Goal: Obtain resource: Obtain resource

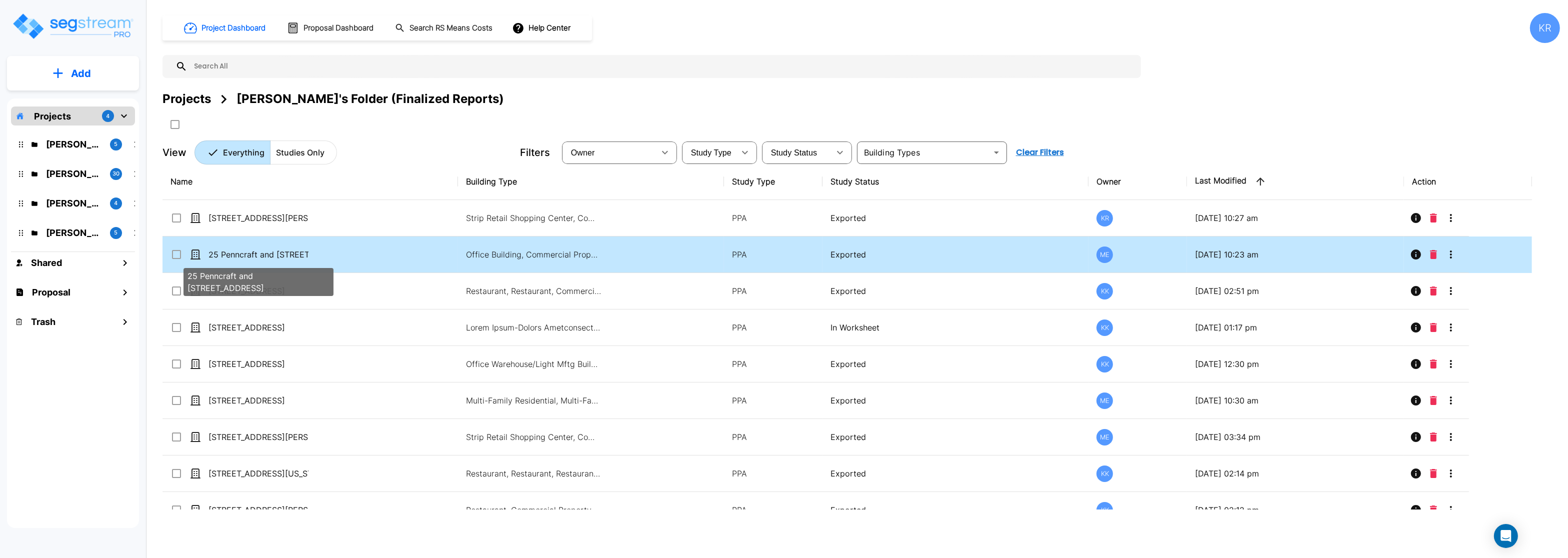
click at [251, 256] on p "25 Penncraft and [STREET_ADDRESS]" at bounding box center [258, 254] width 100 height 12
click at [252, 256] on p "25 Penncraft and [STREET_ADDRESS]" at bounding box center [258, 254] width 100 height 12
checkbox input "true"
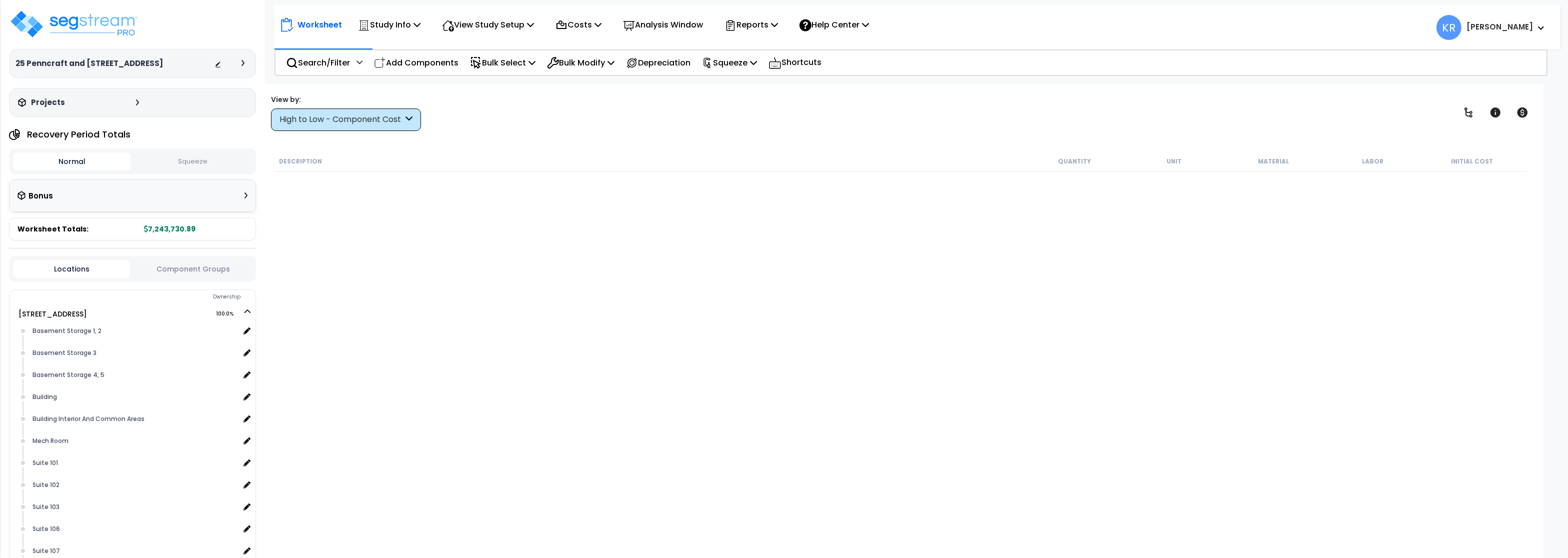
click at [198, 159] on button "Squeeze" at bounding box center [192, 162] width 118 height 17
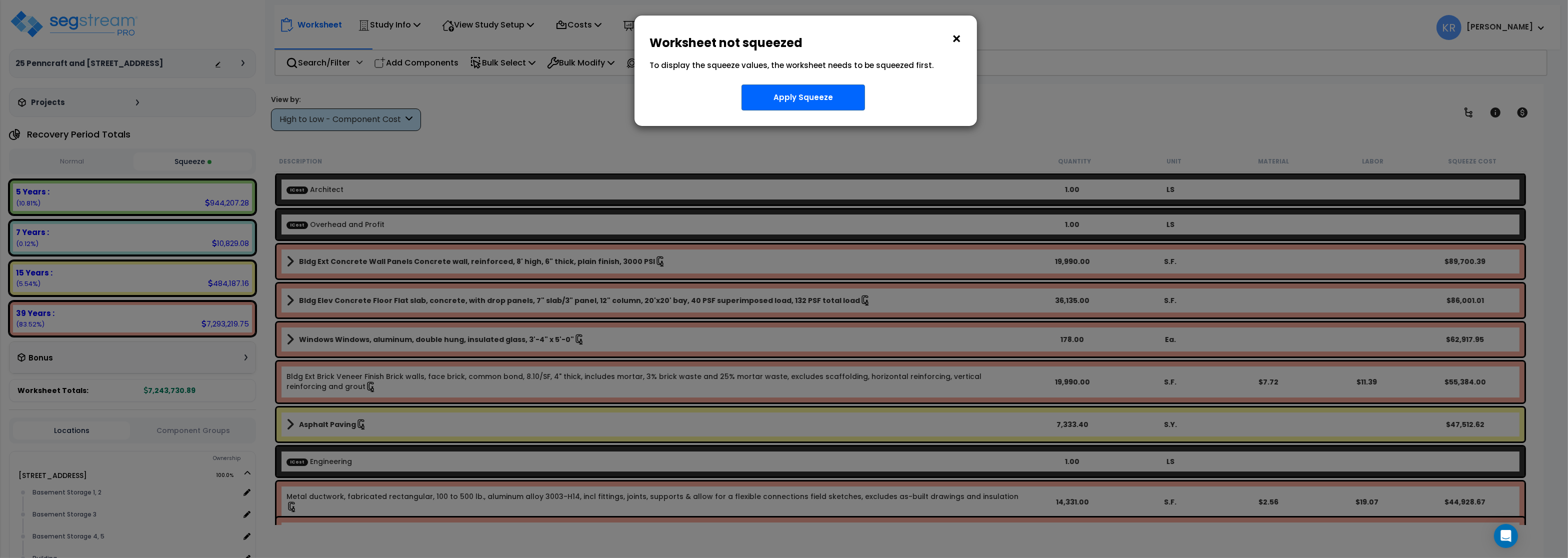
click at [957, 38] on button "×" at bounding box center [957, 39] width 11 height 16
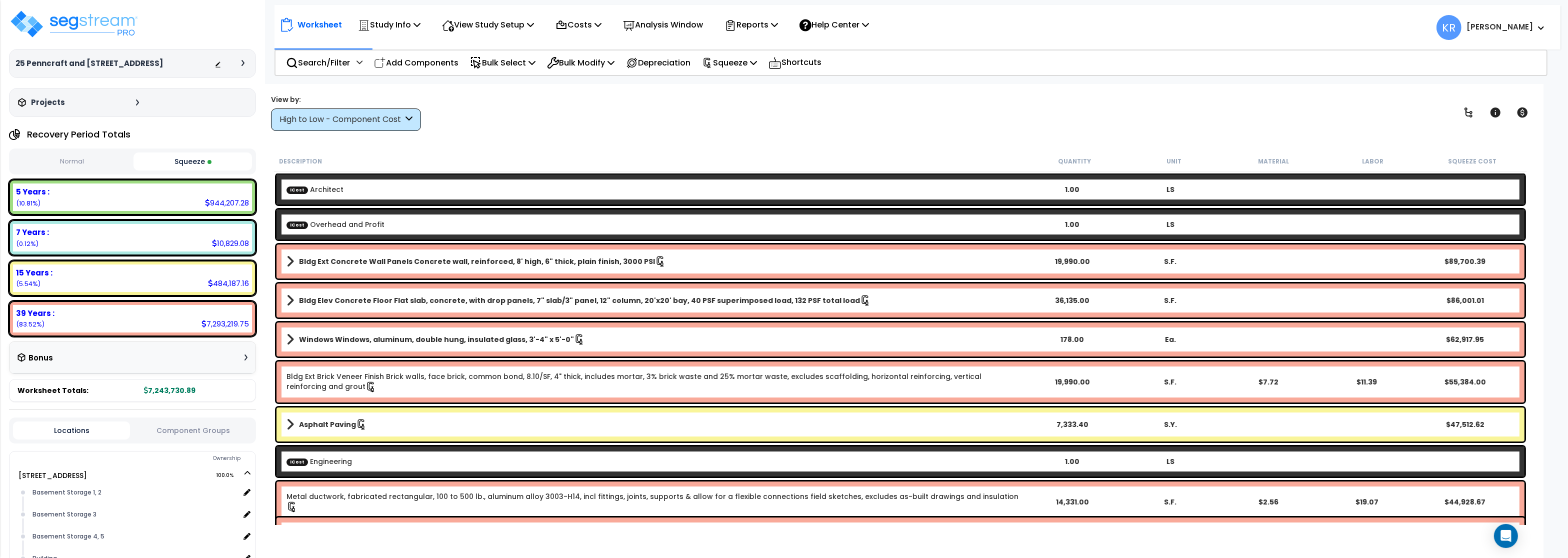
click at [212, 157] on button "Squeeze" at bounding box center [192, 162] width 118 height 18
click at [752, 25] on p "Reports" at bounding box center [751, 24] width 54 height 13
click at [765, 47] on link "Get Report" at bounding box center [769, 47] width 99 height 20
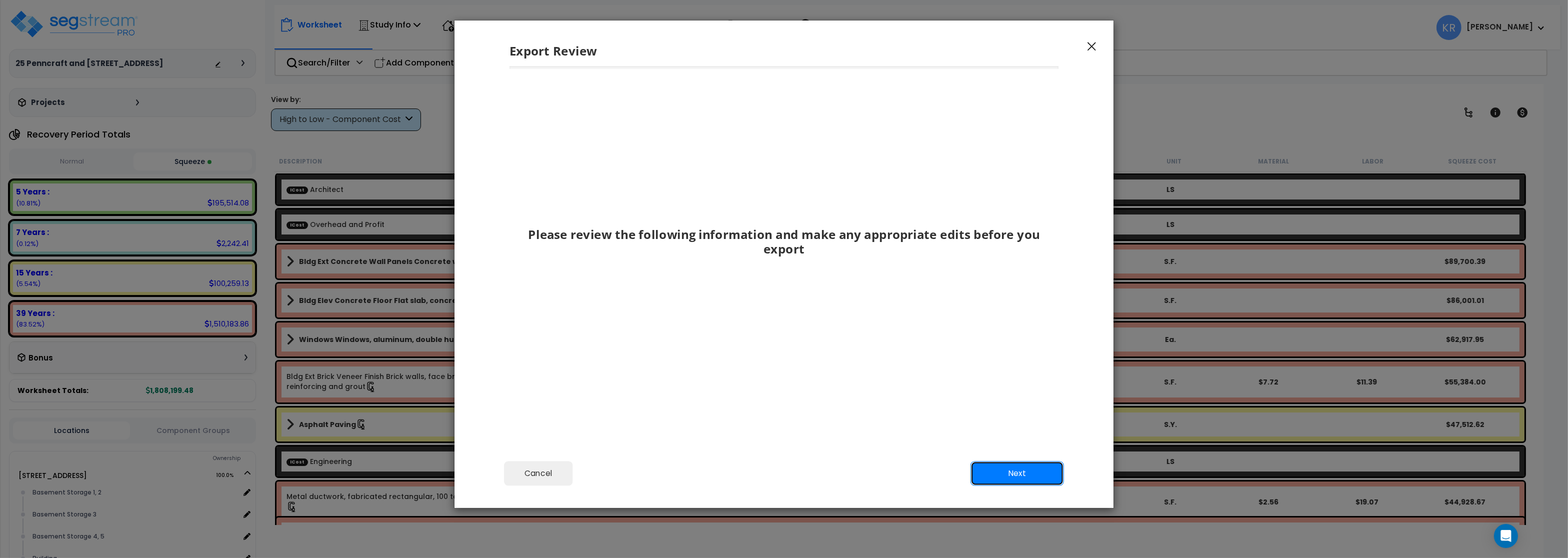
click at [1031, 470] on button "Next" at bounding box center [1017, 474] width 93 height 25
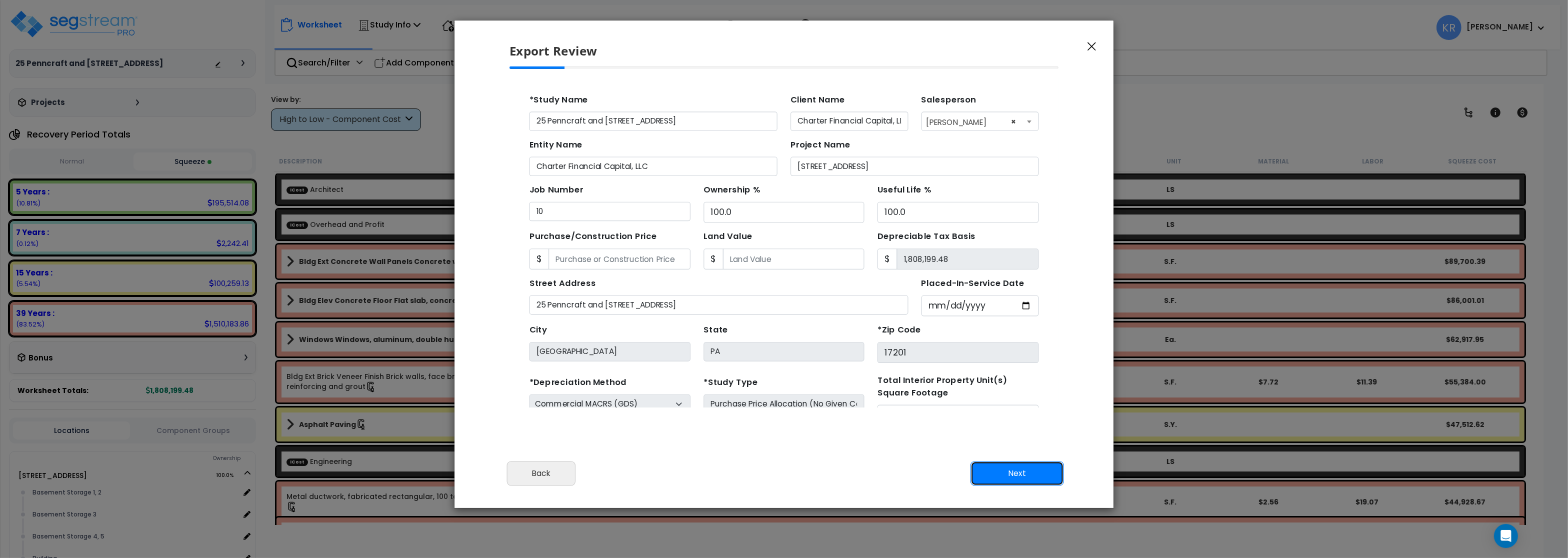
click at [1031, 470] on button "Next" at bounding box center [1017, 474] width 93 height 25
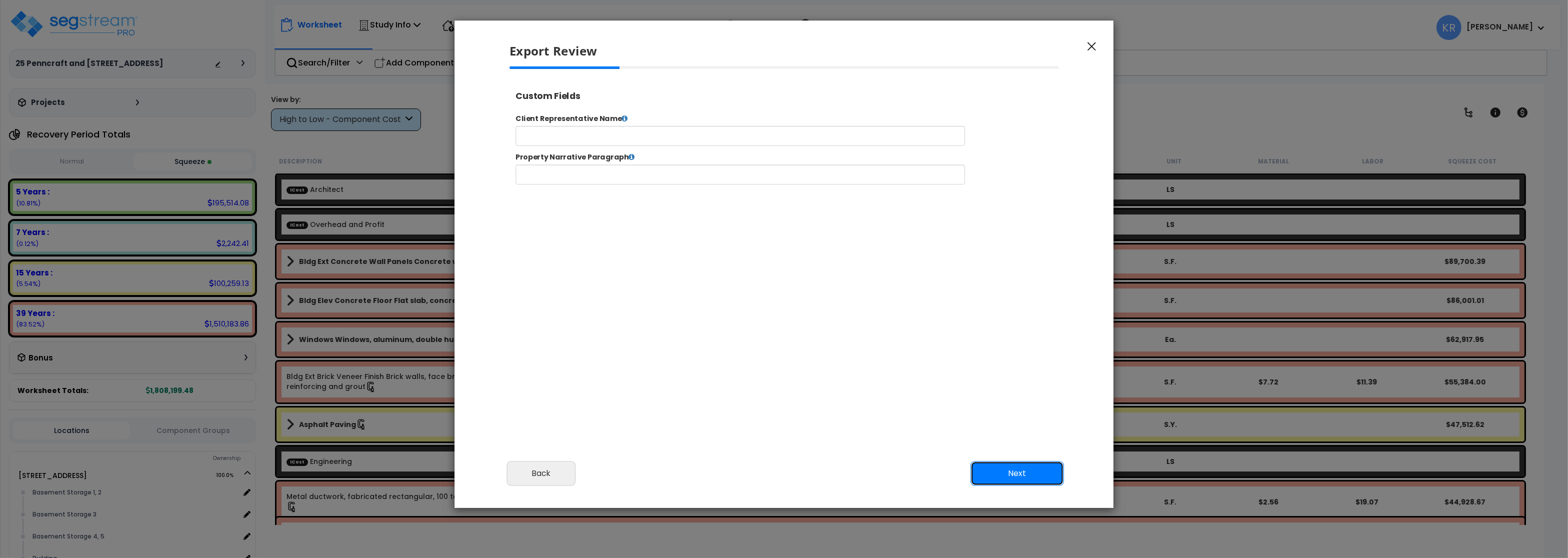
click at [1031, 470] on button "Next" at bounding box center [1017, 474] width 93 height 25
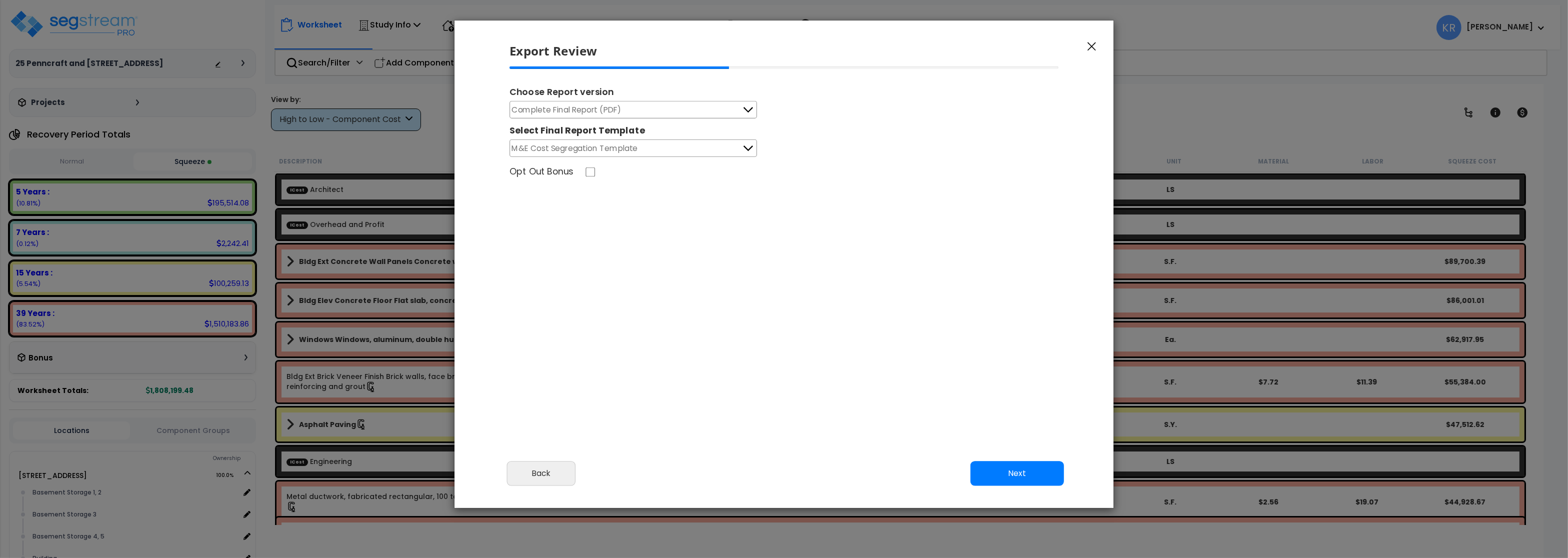
click at [588, 110] on span "Complete Final Report (PDF)" at bounding box center [566, 110] width 109 height 13
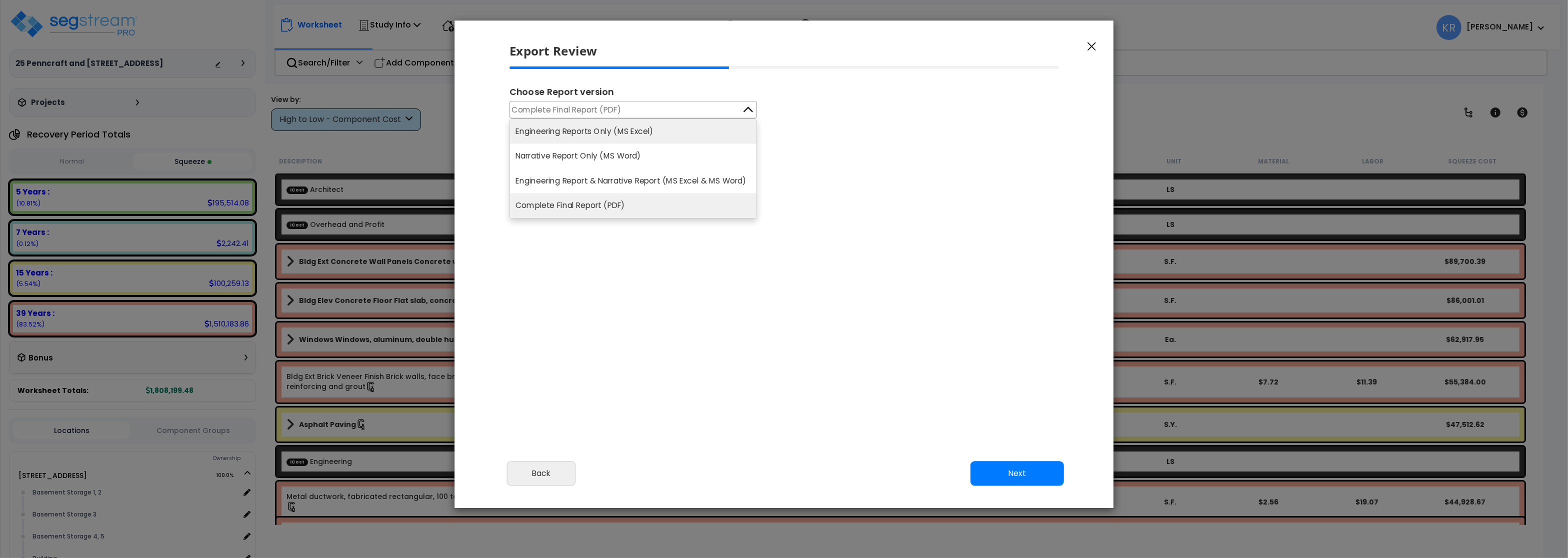
click at [588, 132] on li "Engineering Reports Only (MS Excel)" at bounding box center [633, 131] width 246 height 24
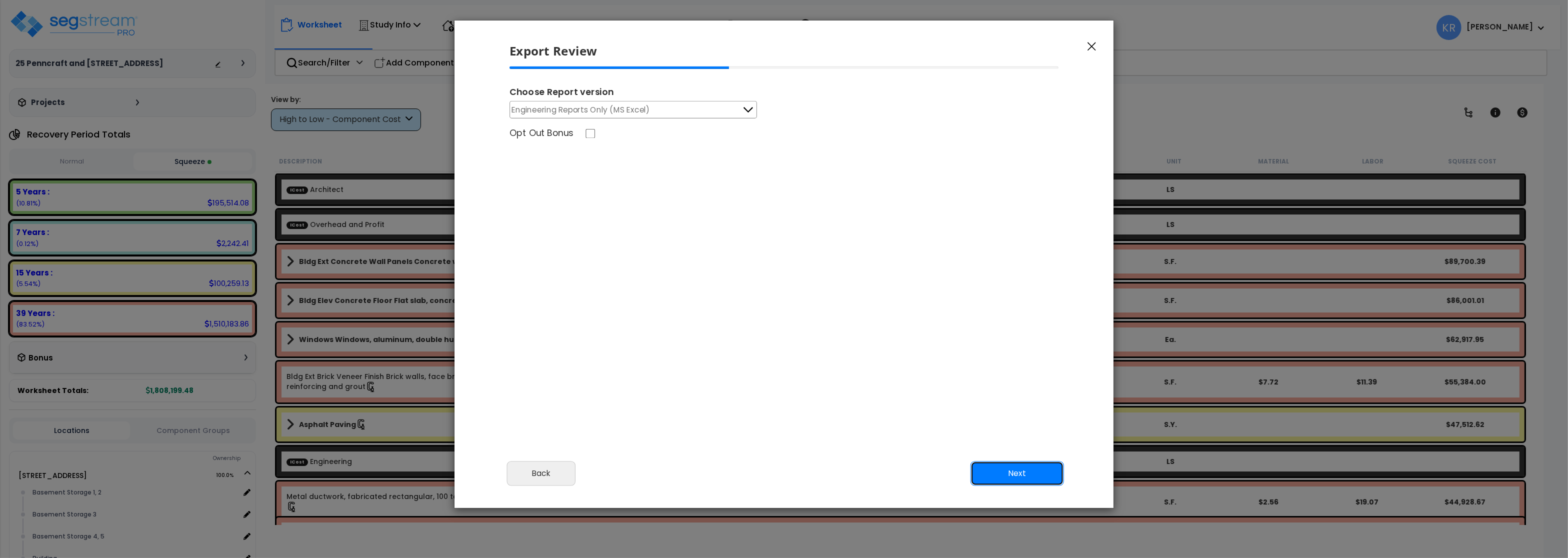
click at [1017, 470] on button "Next" at bounding box center [1017, 474] width 93 height 25
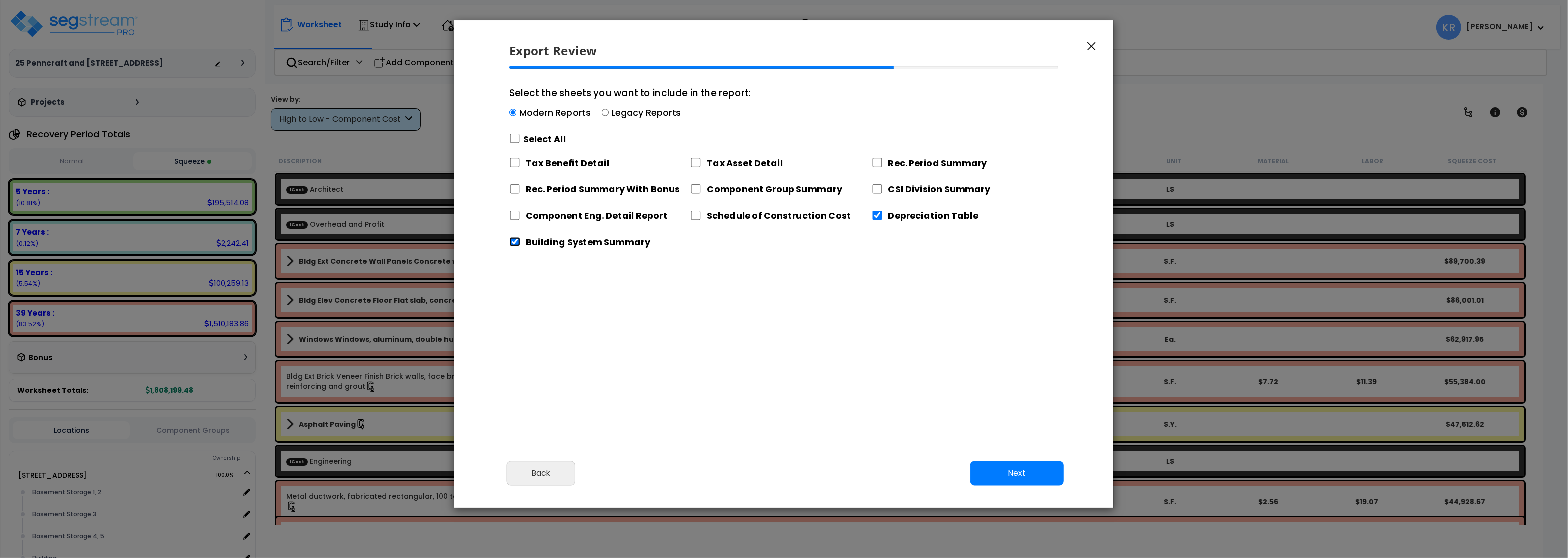
click at [515, 239] on input "Building System Summary" at bounding box center [515, 242] width 11 height 10
checkbox input "false"
click at [877, 217] on input "Depreciation Table" at bounding box center [877, 216] width 11 height 10
checkbox input "false"
click at [878, 161] on input "Rec. Period Summary" at bounding box center [877, 163] width 11 height 10
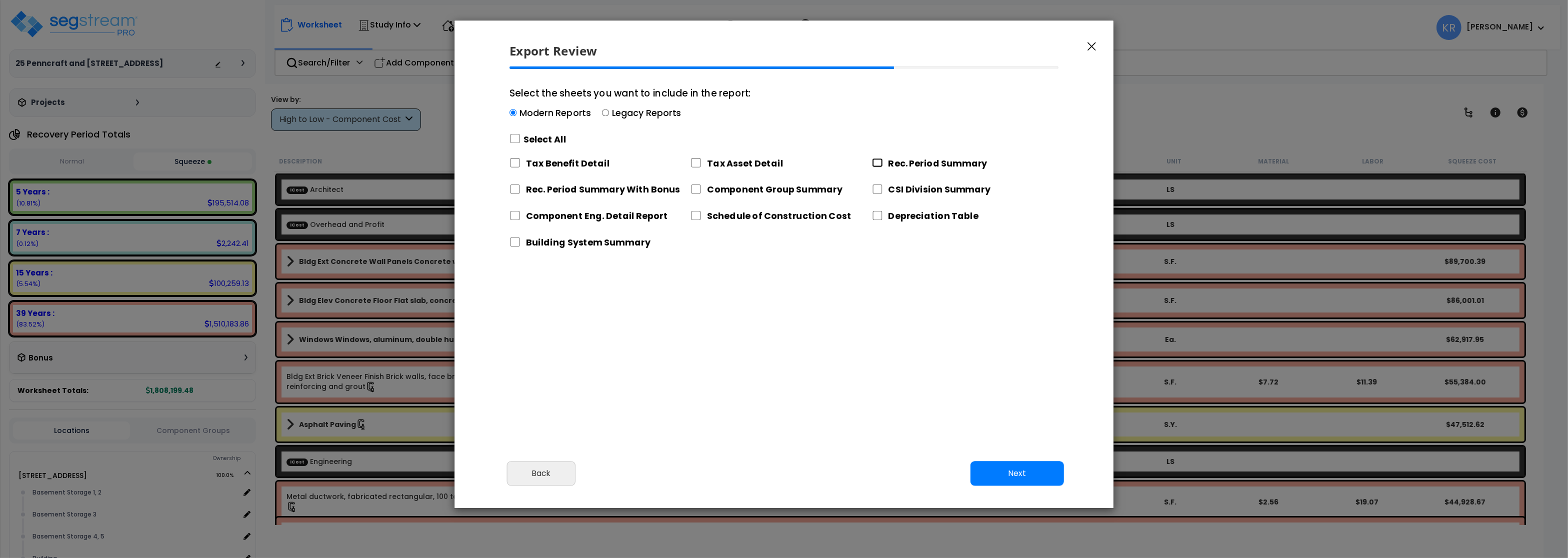
checkbox input "true"
click at [1021, 466] on button "Next" at bounding box center [1017, 474] width 93 height 25
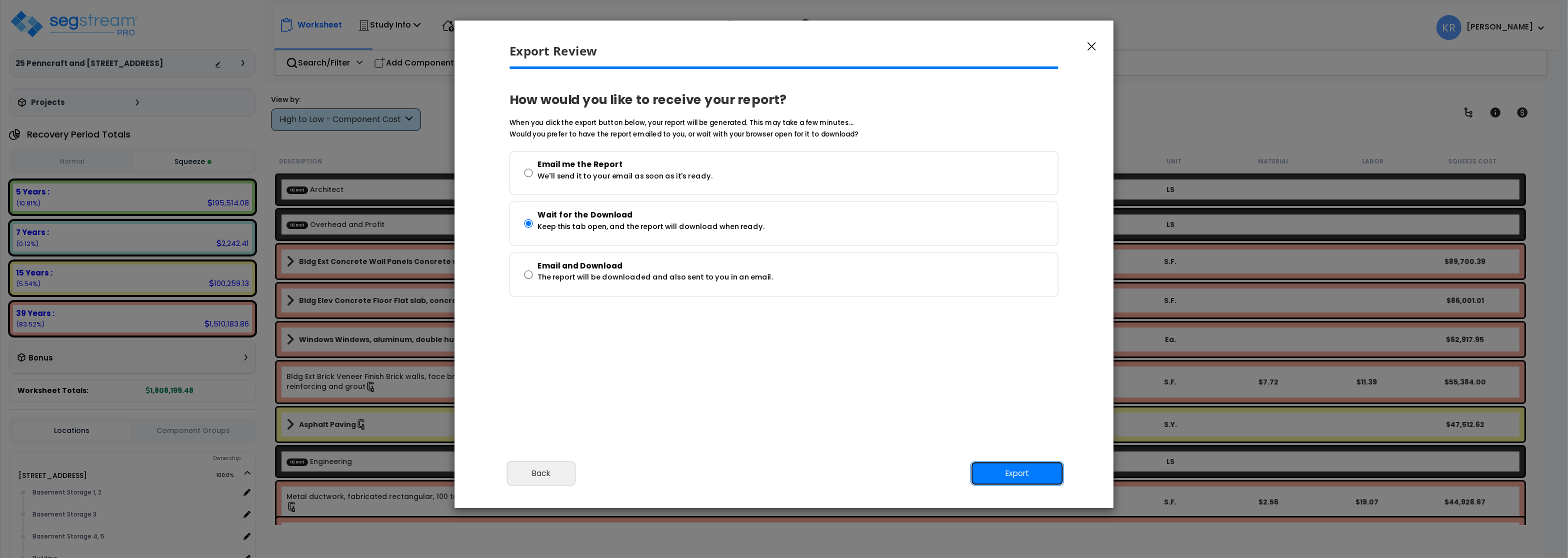
click at [1035, 470] on button "Export" at bounding box center [1017, 474] width 93 height 25
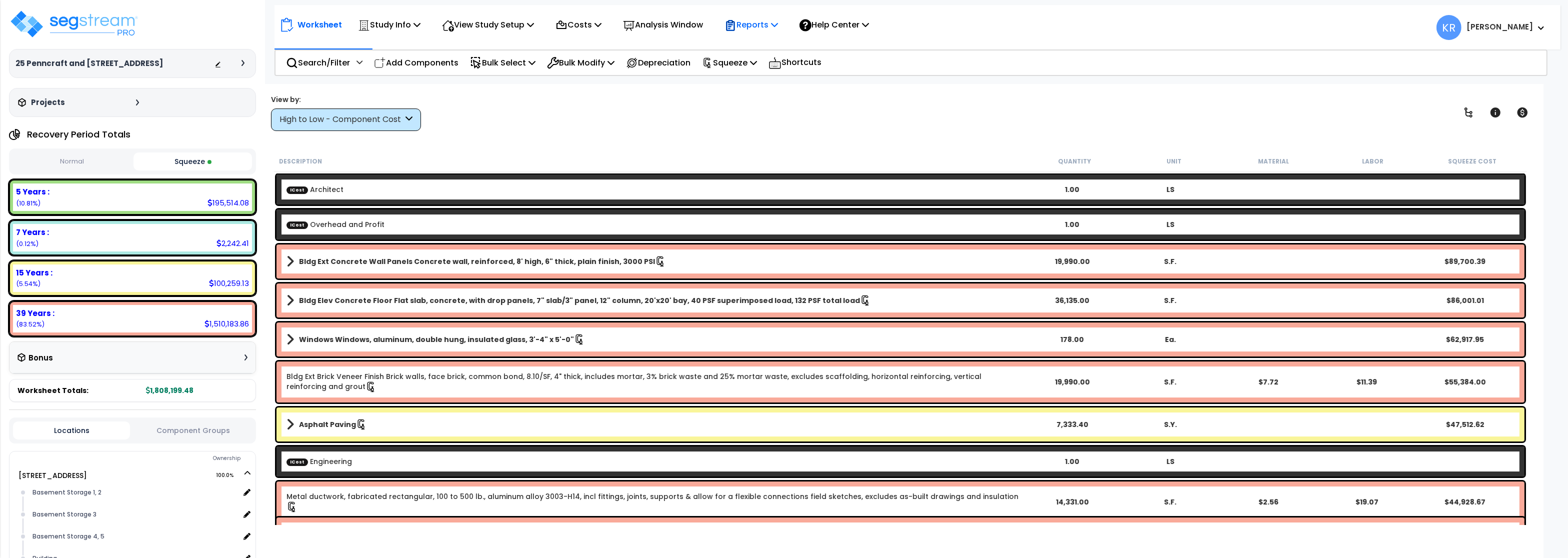
click at [737, 28] on icon at bounding box center [730, 25] width 12 height 12
click at [770, 43] on link "Get Report" at bounding box center [769, 47] width 99 height 20
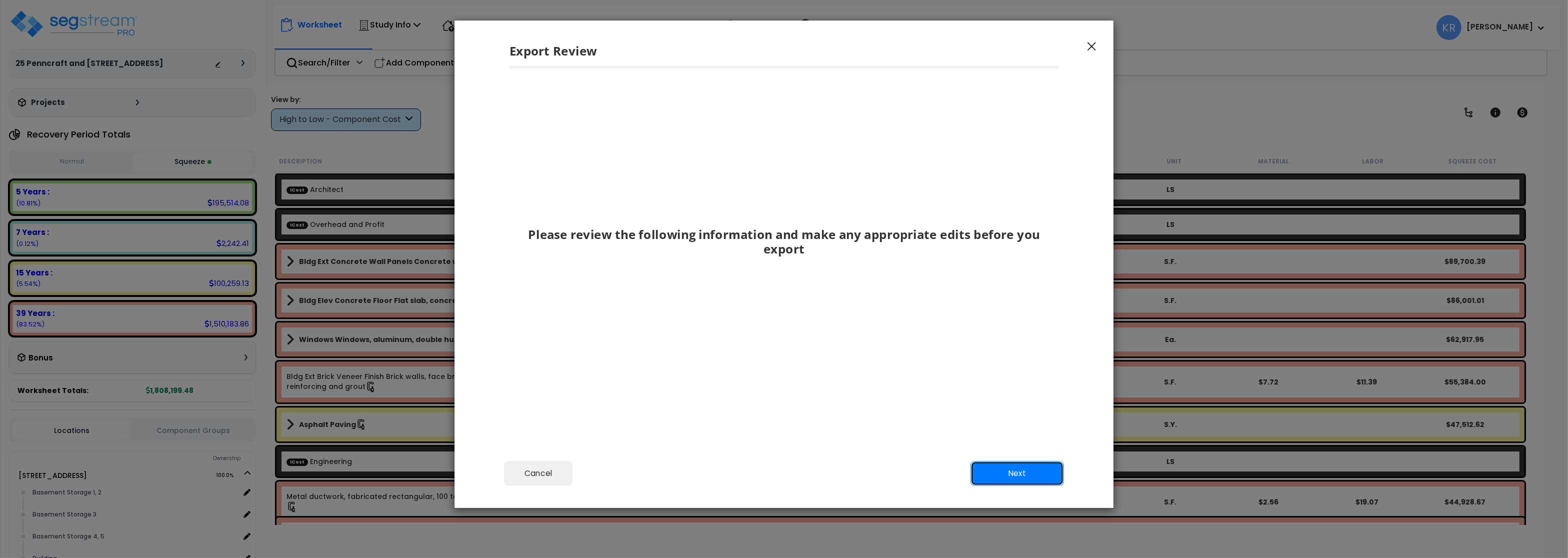
click at [1033, 466] on button "Next" at bounding box center [1017, 474] width 93 height 25
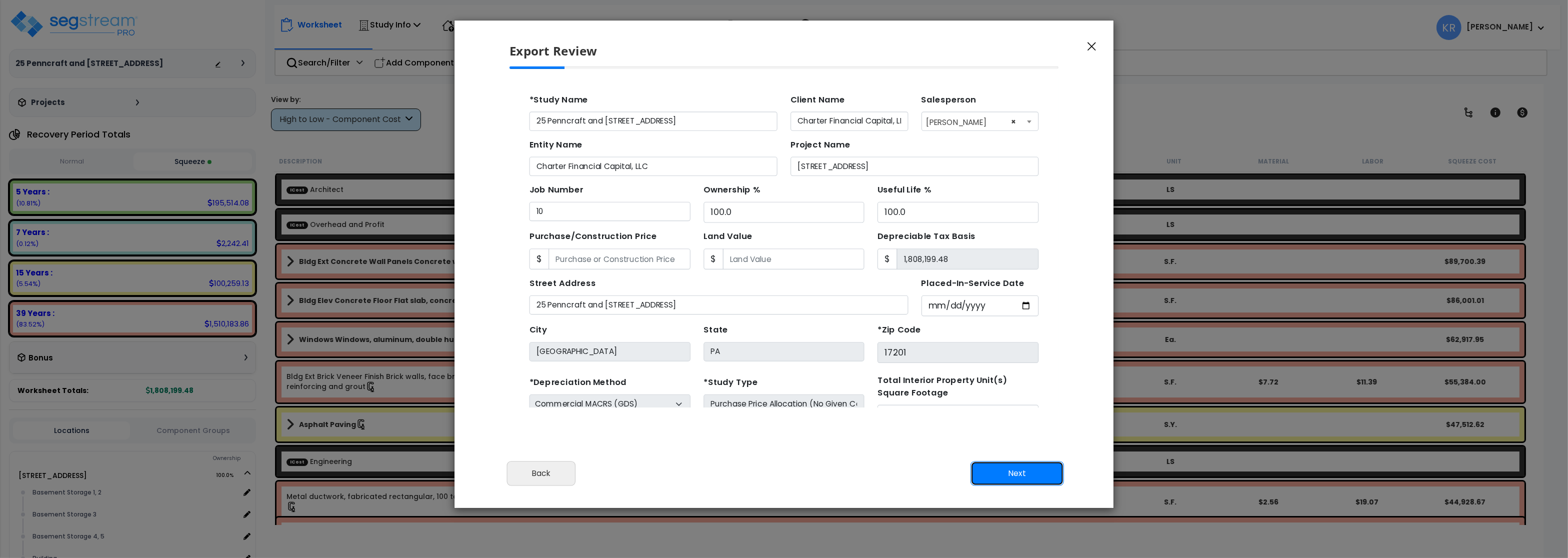
click at [1033, 466] on button "Next" at bounding box center [1017, 474] width 93 height 25
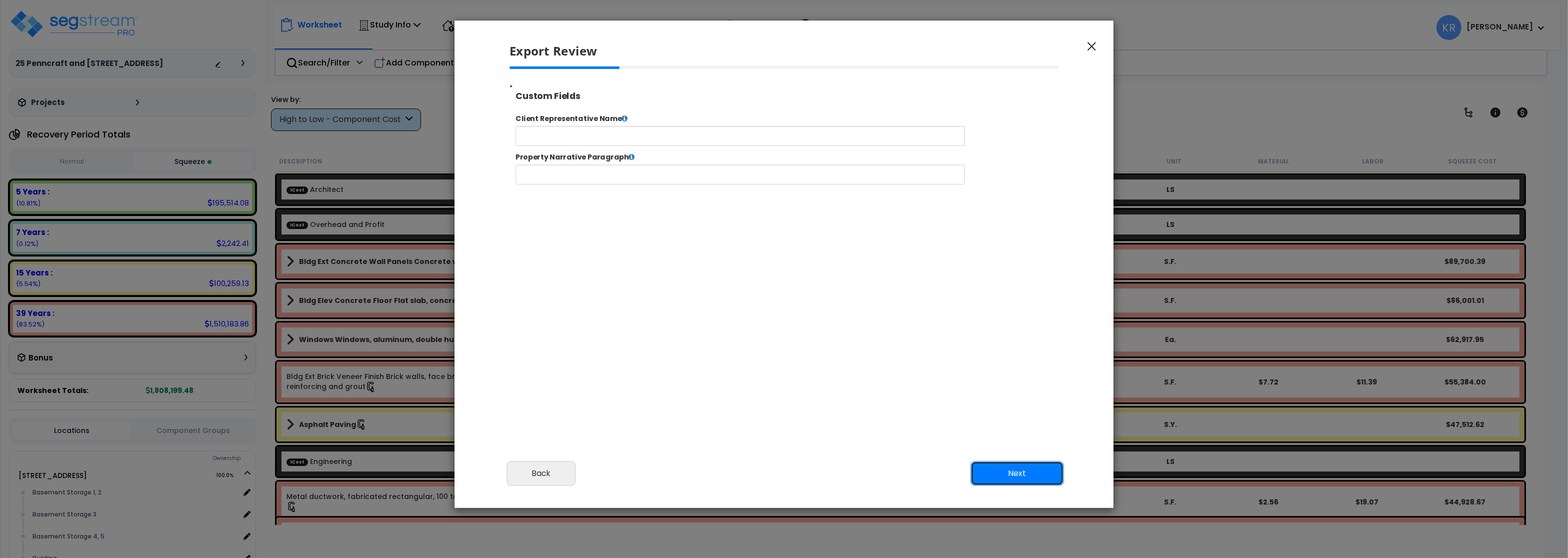
click at [1033, 466] on button "Next" at bounding box center [1017, 474] width 93 height 25
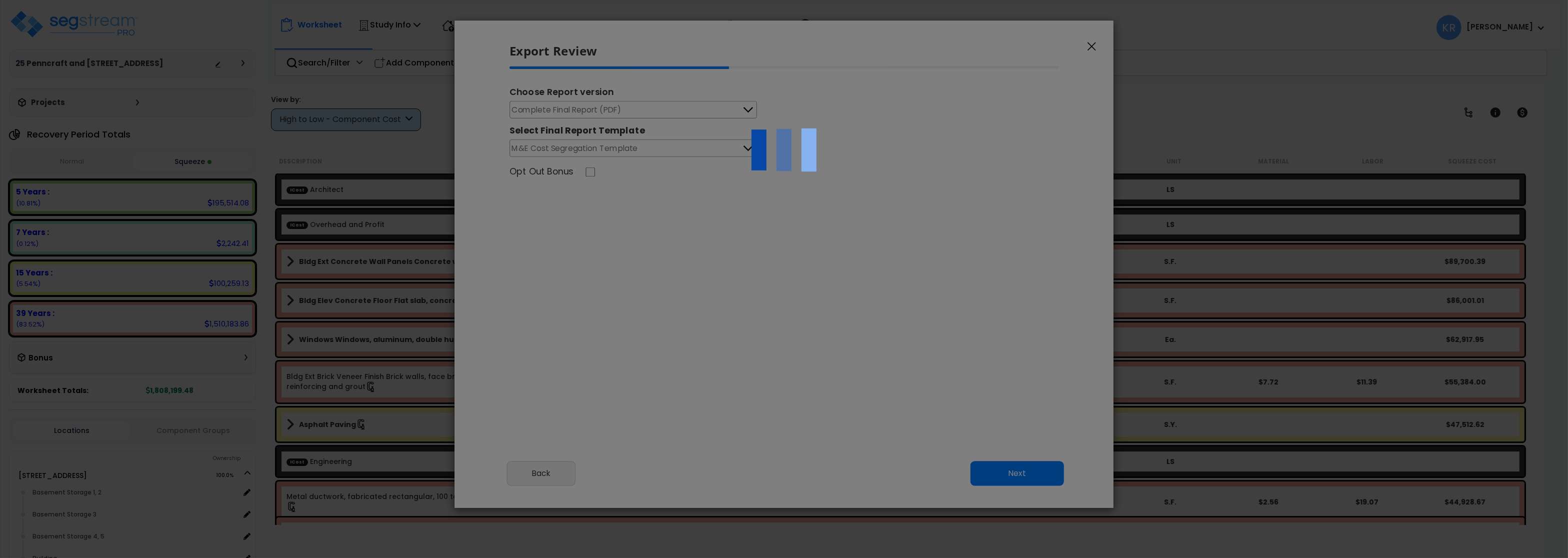
click at [553, 112] on div at bounding box center [784, 279] width 1568 height 558
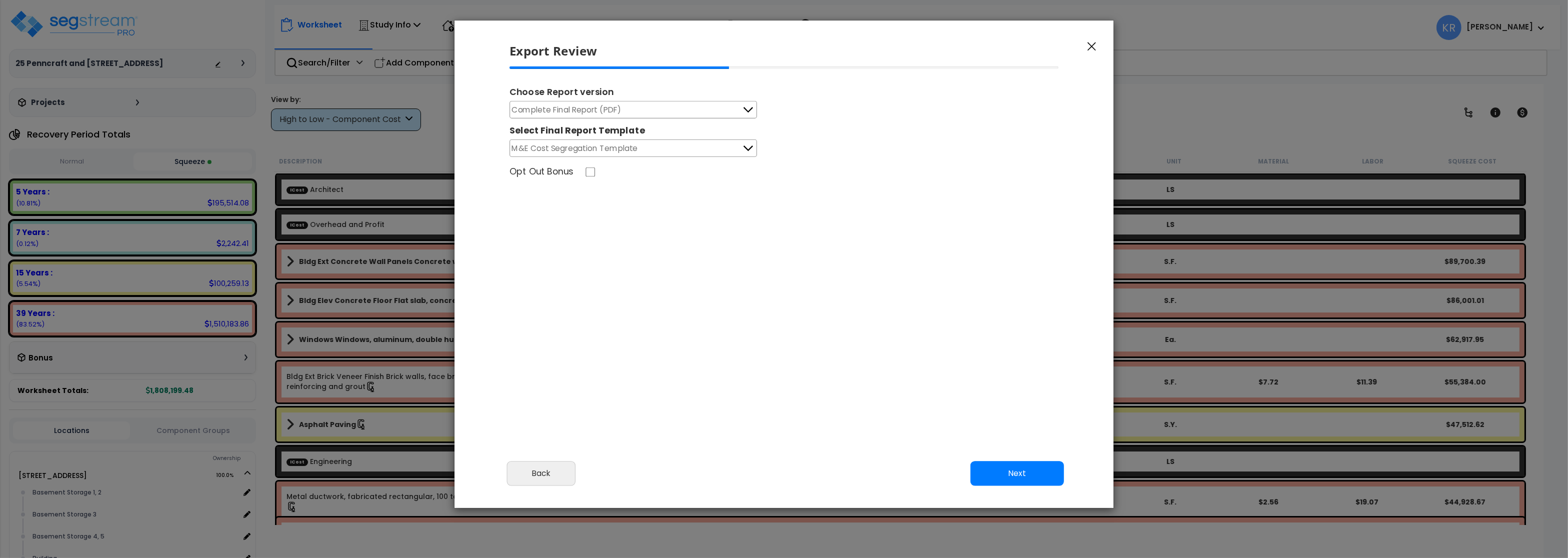
click at [554, 113] on span "Complete Final Report (PDF)" at bounding box center [566, 110] width 109 height 13
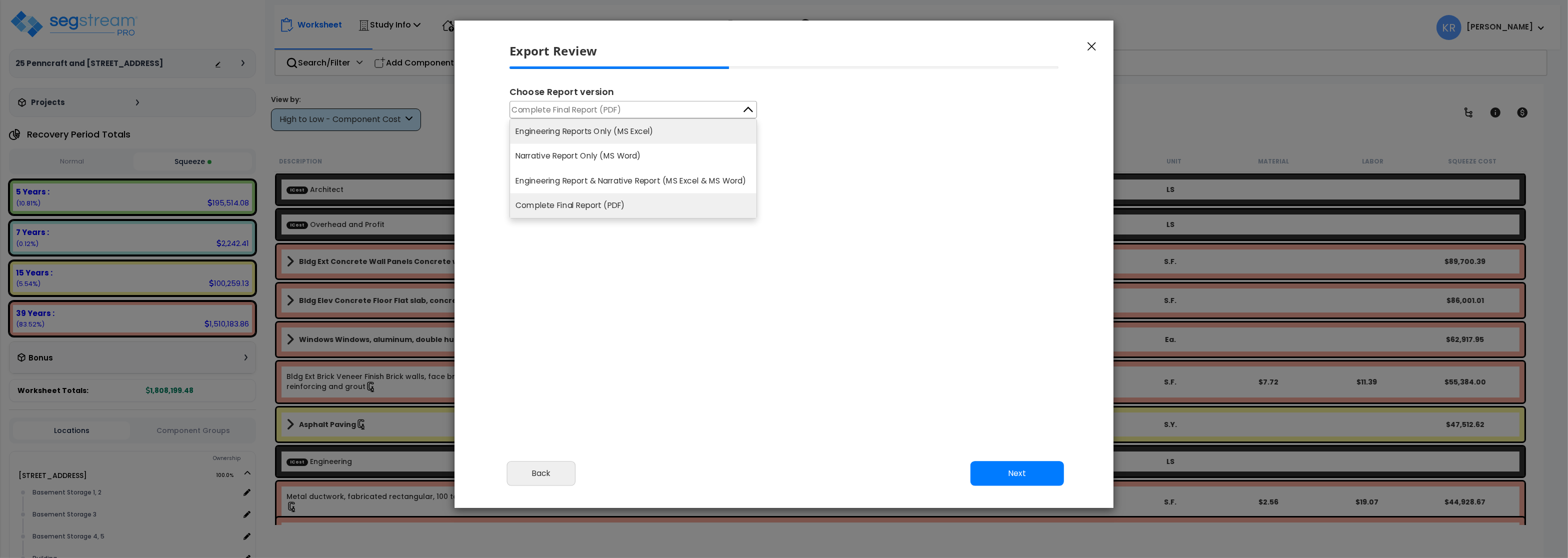
click at [556, 141] on li "Engineering Reports Only (MS Excel)" at bounding box center [633, 131] width 246 height 24
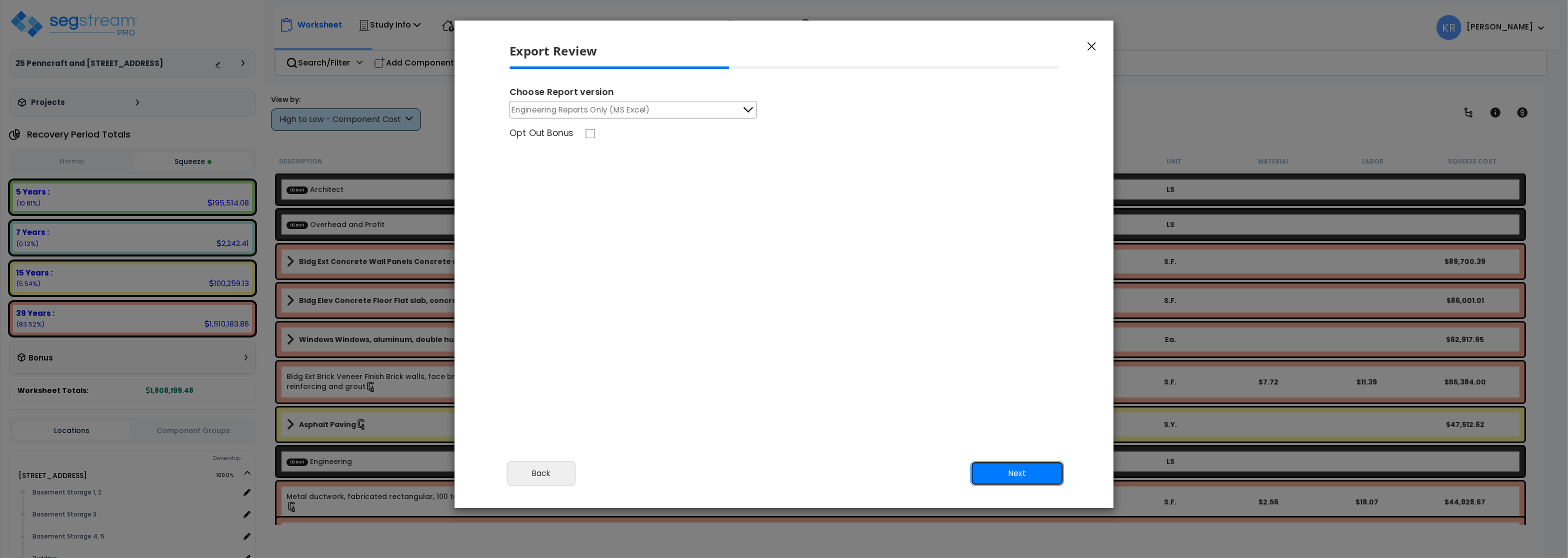
click at [1037, 470] on button "Next" at bounding box center [1017, 474] width 93 height 25
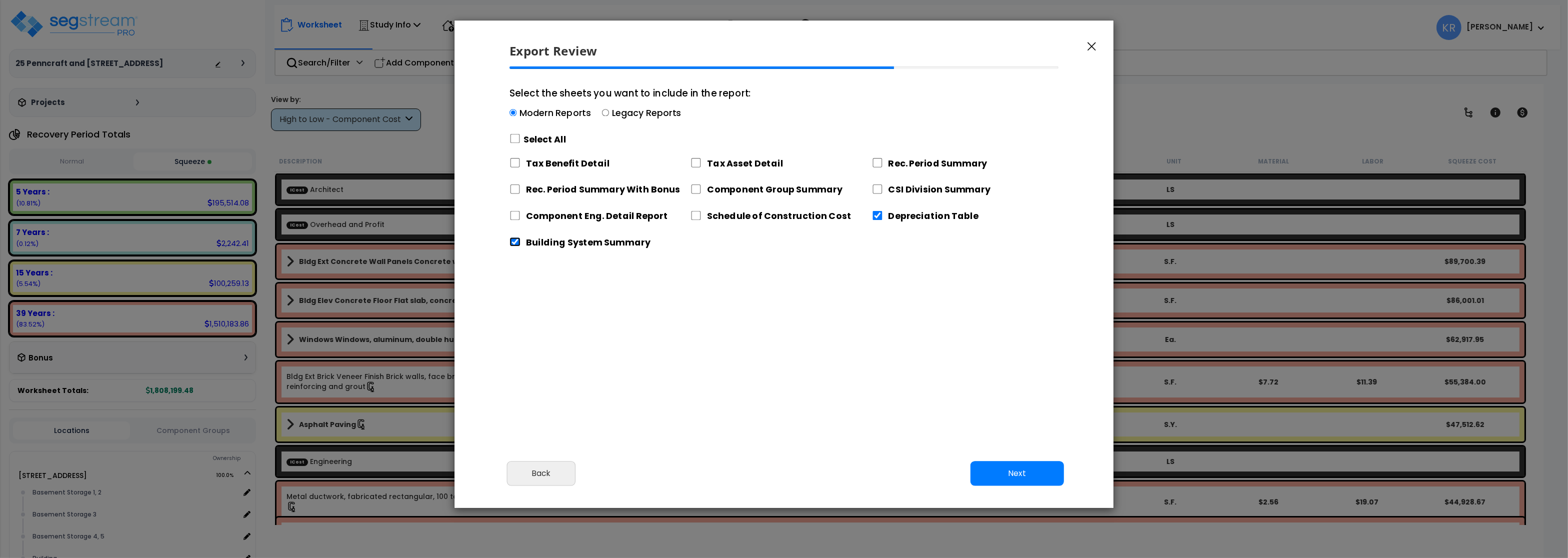
click at [512, 240] on input "Building System Summary" at bounding box center [515, 242] width 11 height 10
checkbox input "false"
click at [878, 219] on input "Depreciation Table" at bounding box center [877, 216] width 11 height 10
checkbox input "false"
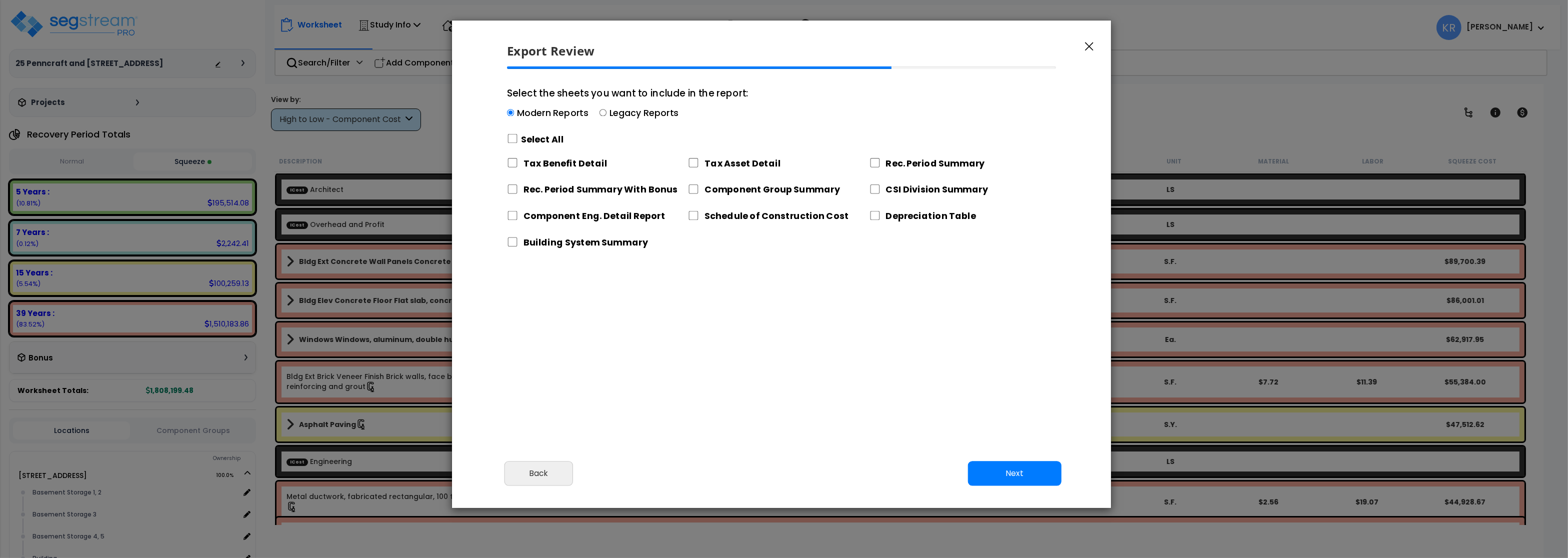
click at [608, 114] on div "Modern Reports Legacy Reports" at bounding box center [627, 115] width 242 height 15
click at [602, 114] on input "Select the sheets you want to include in the report: Modern Reports Legacy Repo…" at bounding box center [602, 113] width 7 height 7
radio input "true"
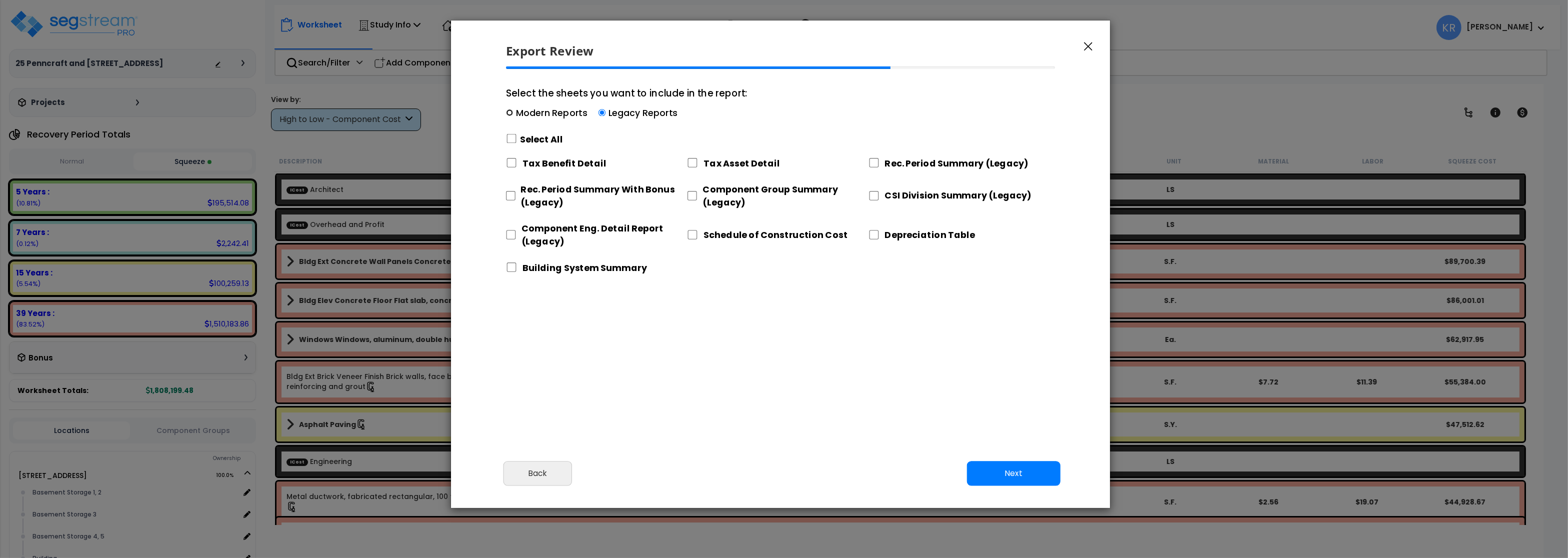
click at [509, 113] on input "Select the sheets you want to include in the report: Modern Reports Legacy Repo…" at bounding box center [510, 113] width 7 height 7
radio input "true"
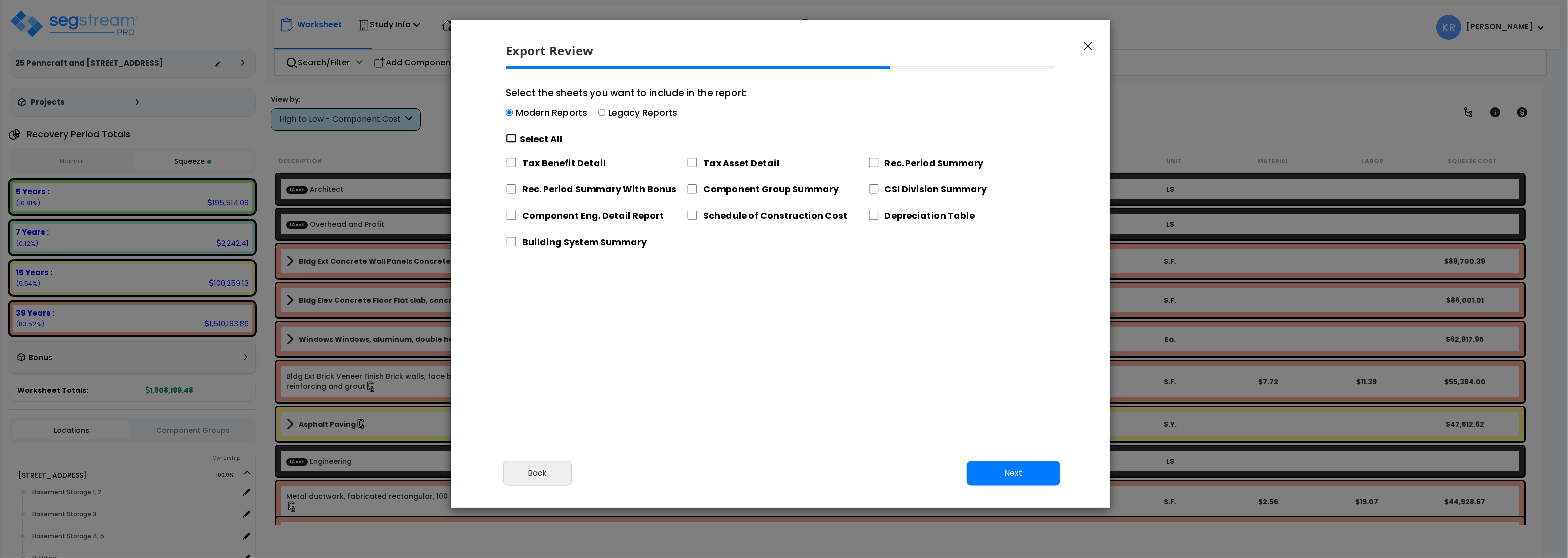
click at [515, 139] on input "Select the sheets you want to include in the report: Modern Reports Legacy Repo…" at bounding box center [512, 139] width 11 height 10
checkbox input "true"
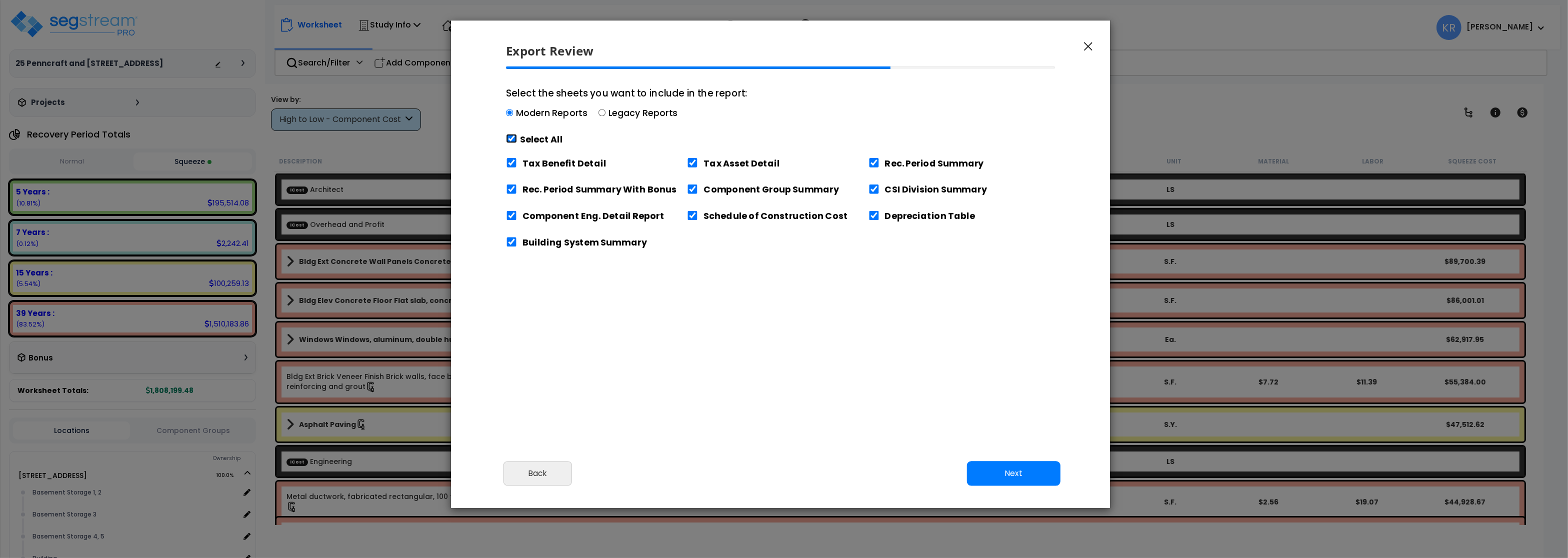
checkbox input "true"
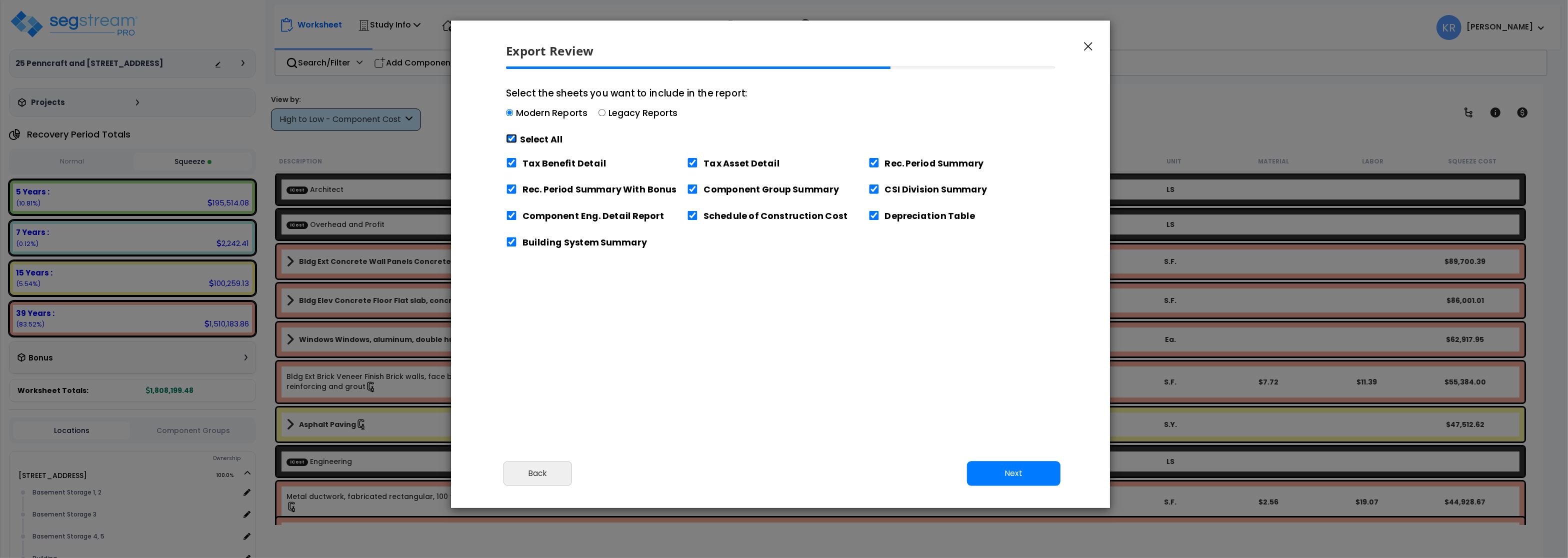
checkbox input "true"
click at [515, 165] on input "Tax Benefit Detail" at bounding box center [512, 163] width 11 height 10
checkbox input "false"
click at [1021, 477] on button "Next" at bounding box center [1014, 474] width 93 height 25
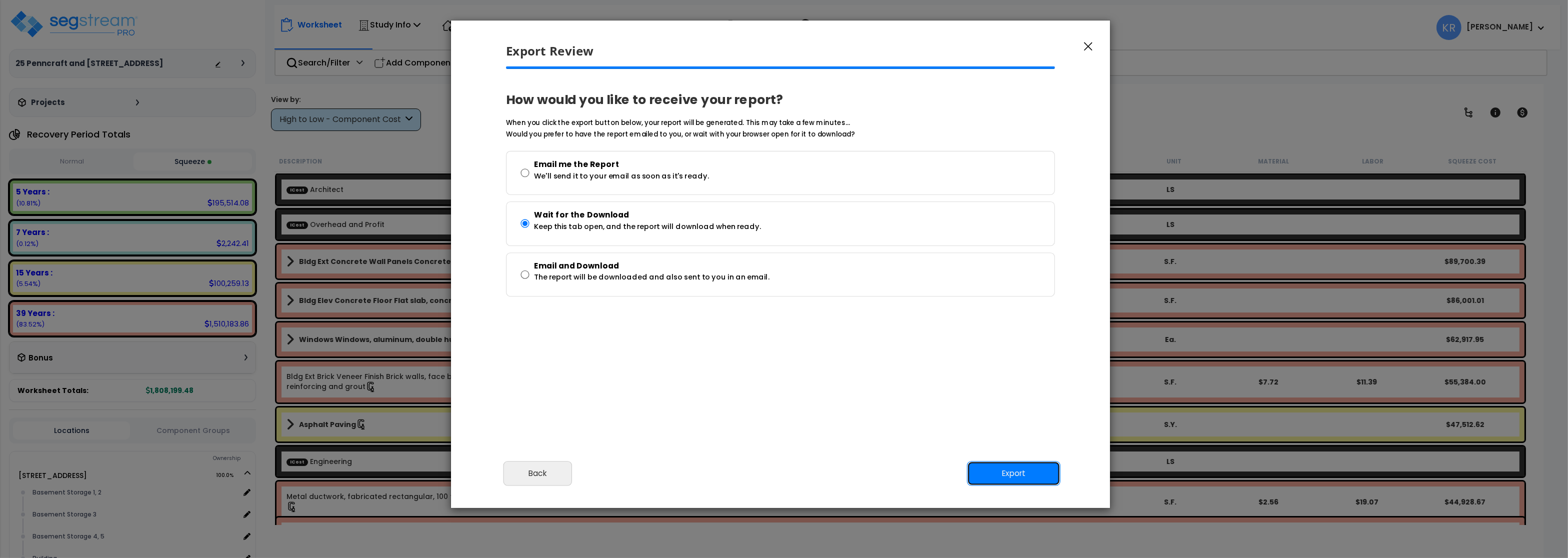
click at [998, 474] on button "Export" at bounding box center [1014, 474] width 93 height 25
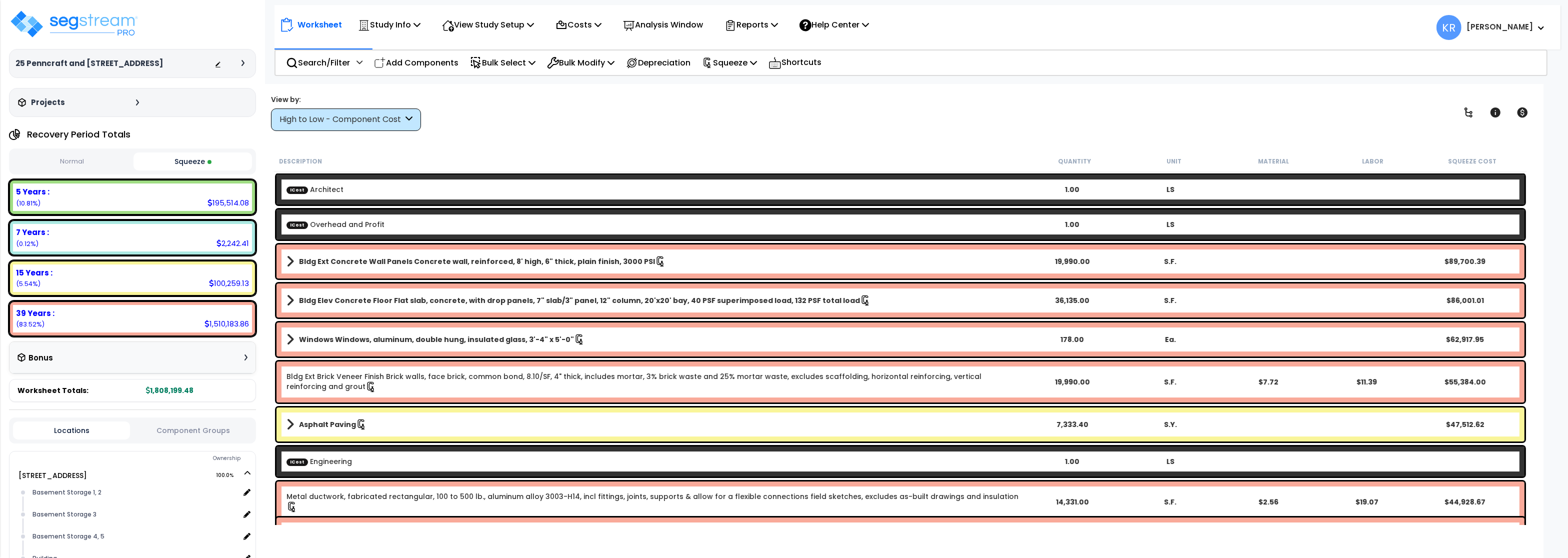
scroll to position [43, 0]
